Goal: Transaction & Acquisition: Book appointment/travel/reservation

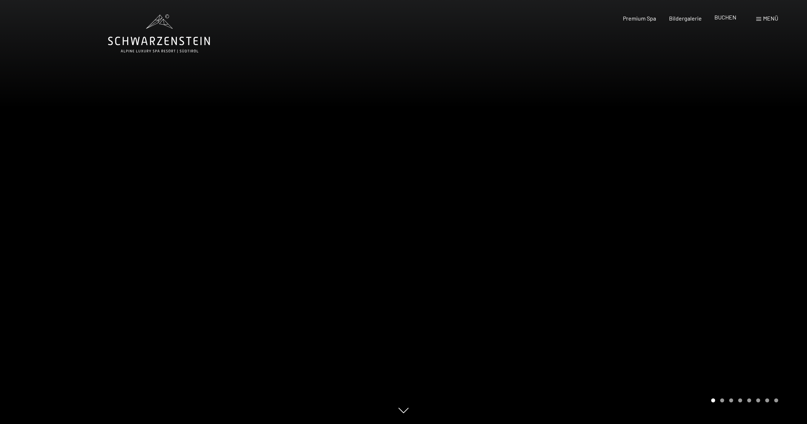
click at [727, 19] on span "BUCHEN" at bounding box center [726, 17] width 22 height 7
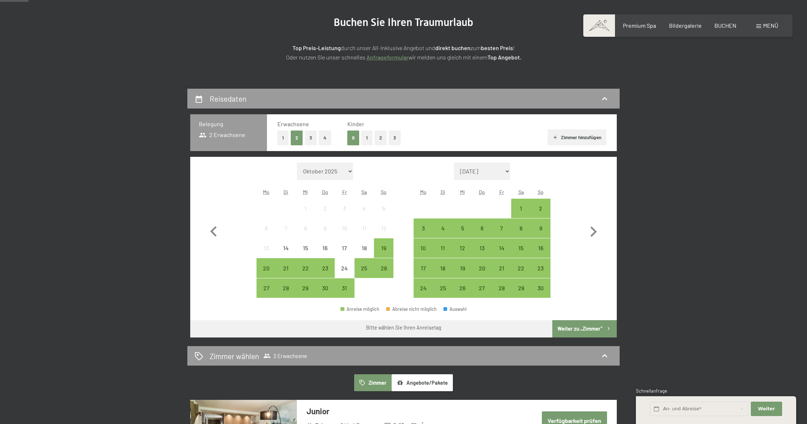
scroll to position [84, 0]
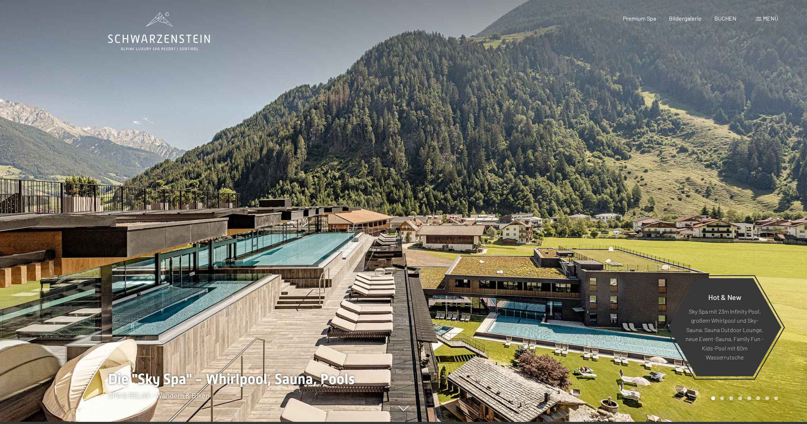
scroll to position [3, 0]
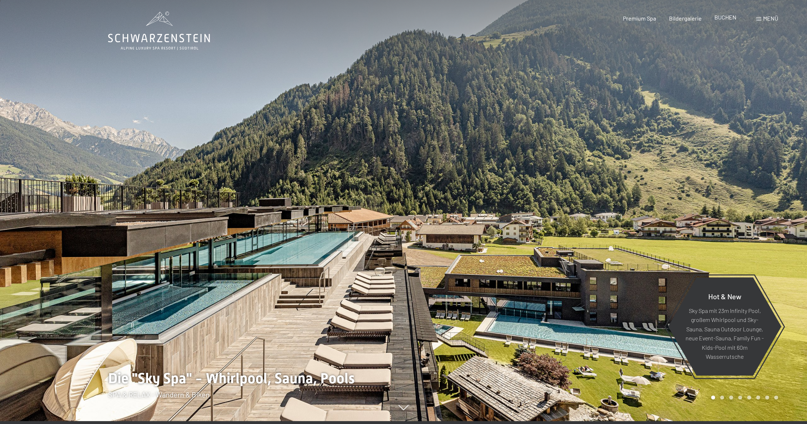
click at [724, 18] on span "BUCHEN" at bounding box center [726, 17] width 22 height 7
